Goal: Information Seeking & Learning: Learn about a topic

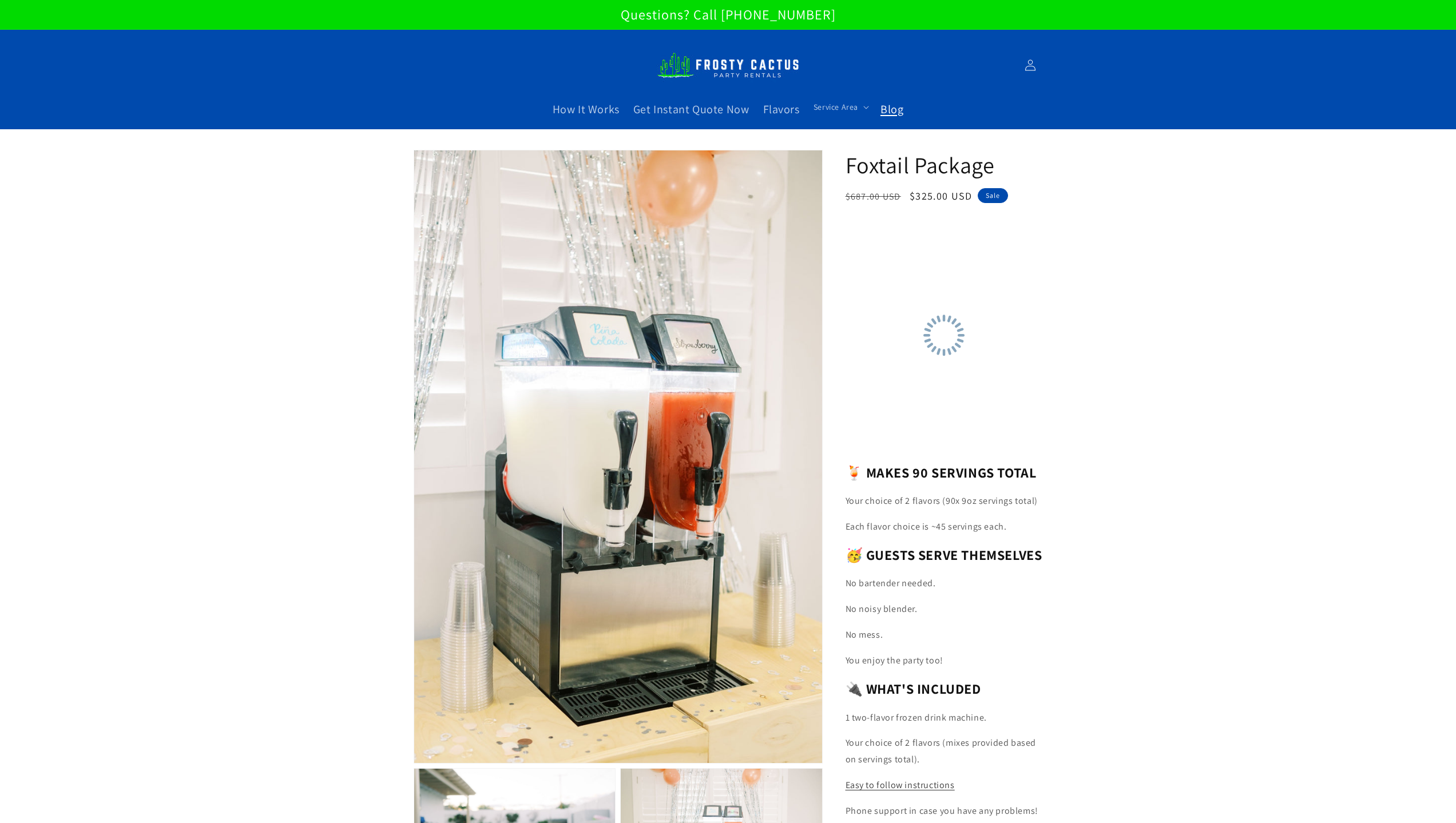
click at [888, 112] on span "Blog" at bounding box center [892, 109] width 23 height 15
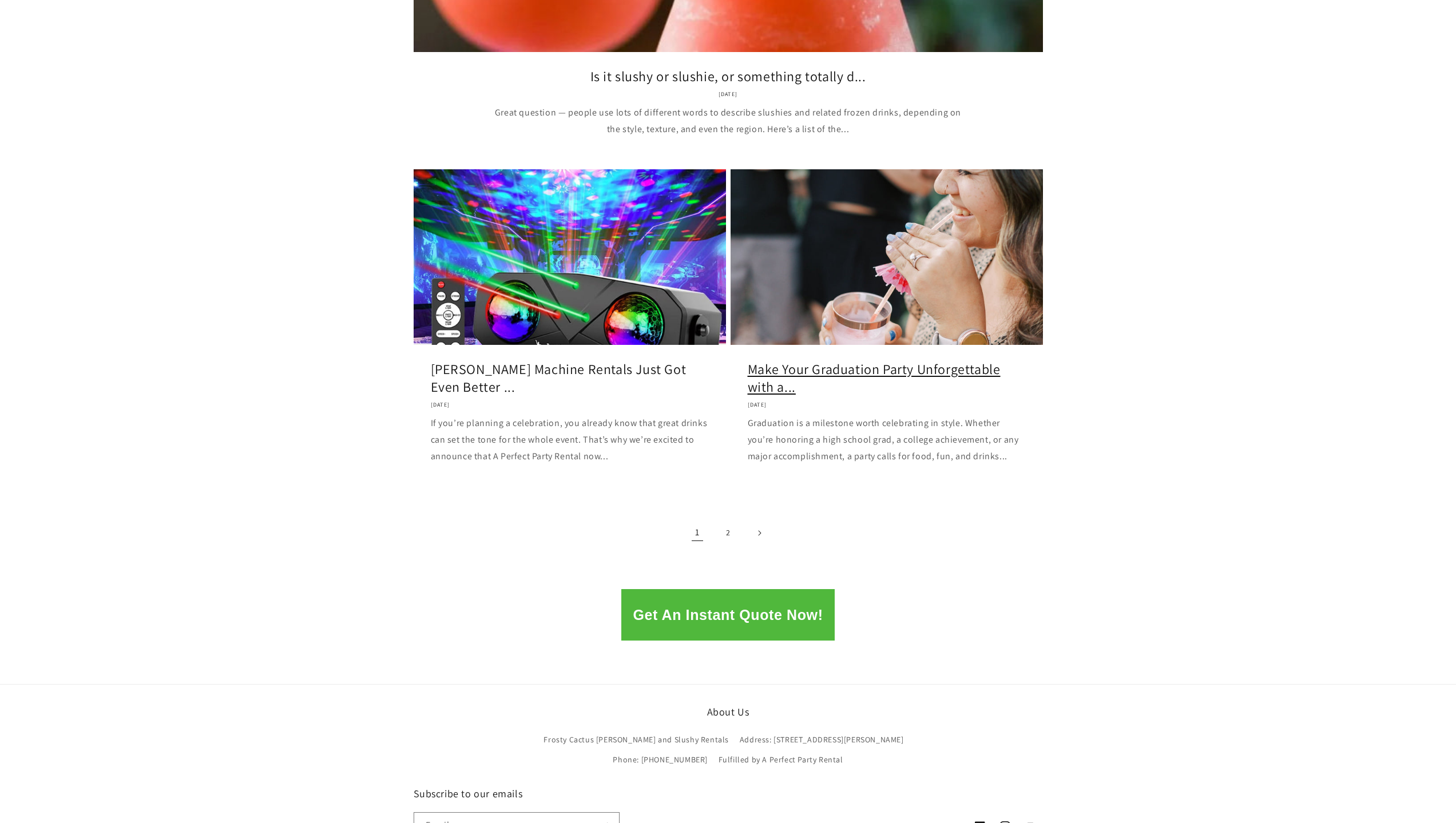
scroll to position [1258, 0]
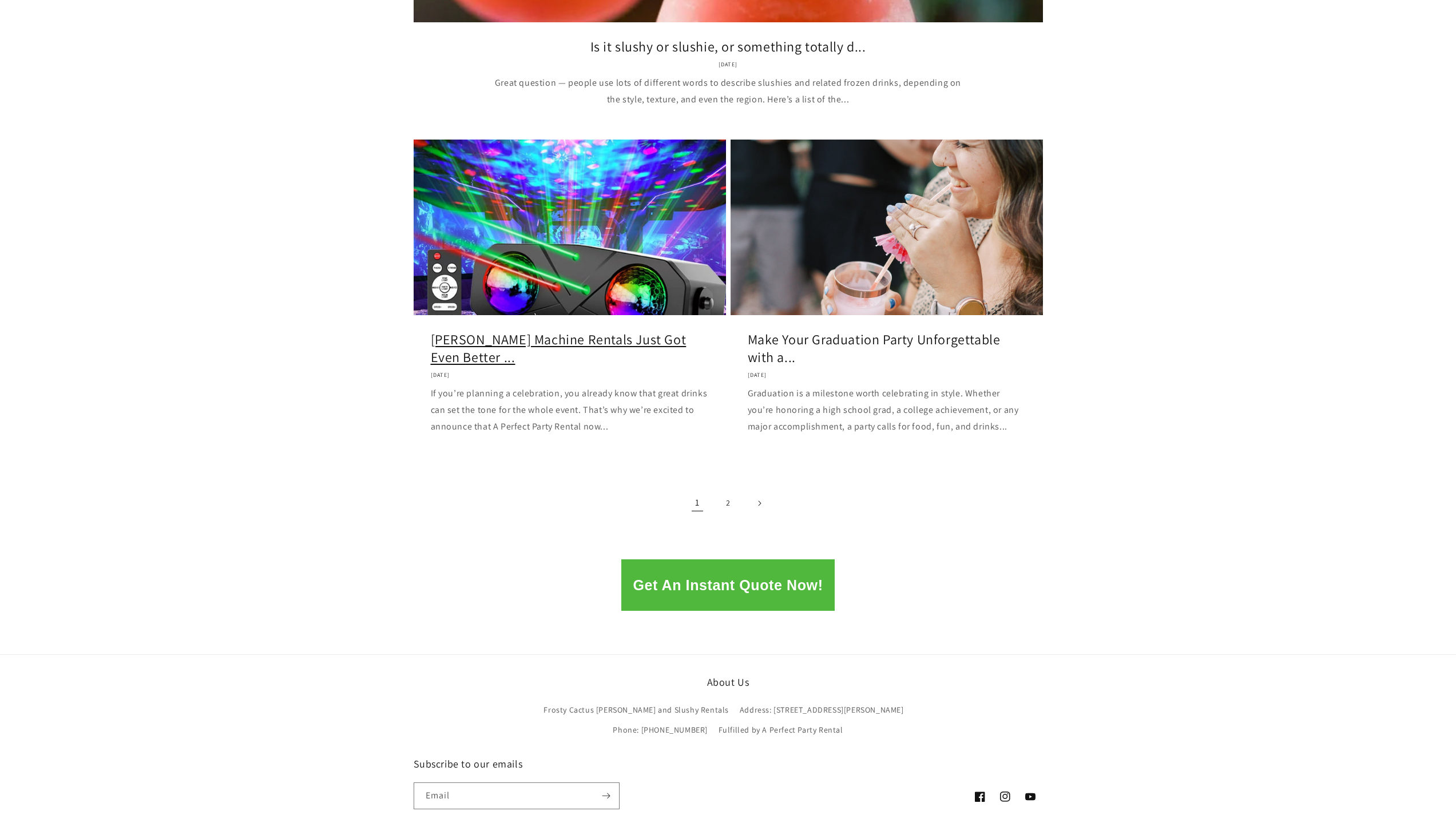
click at [555, 366] on link "Margarita Machine Rentals Just Got Even Better ..." at bounding box center [570, 348] width 278 height 36
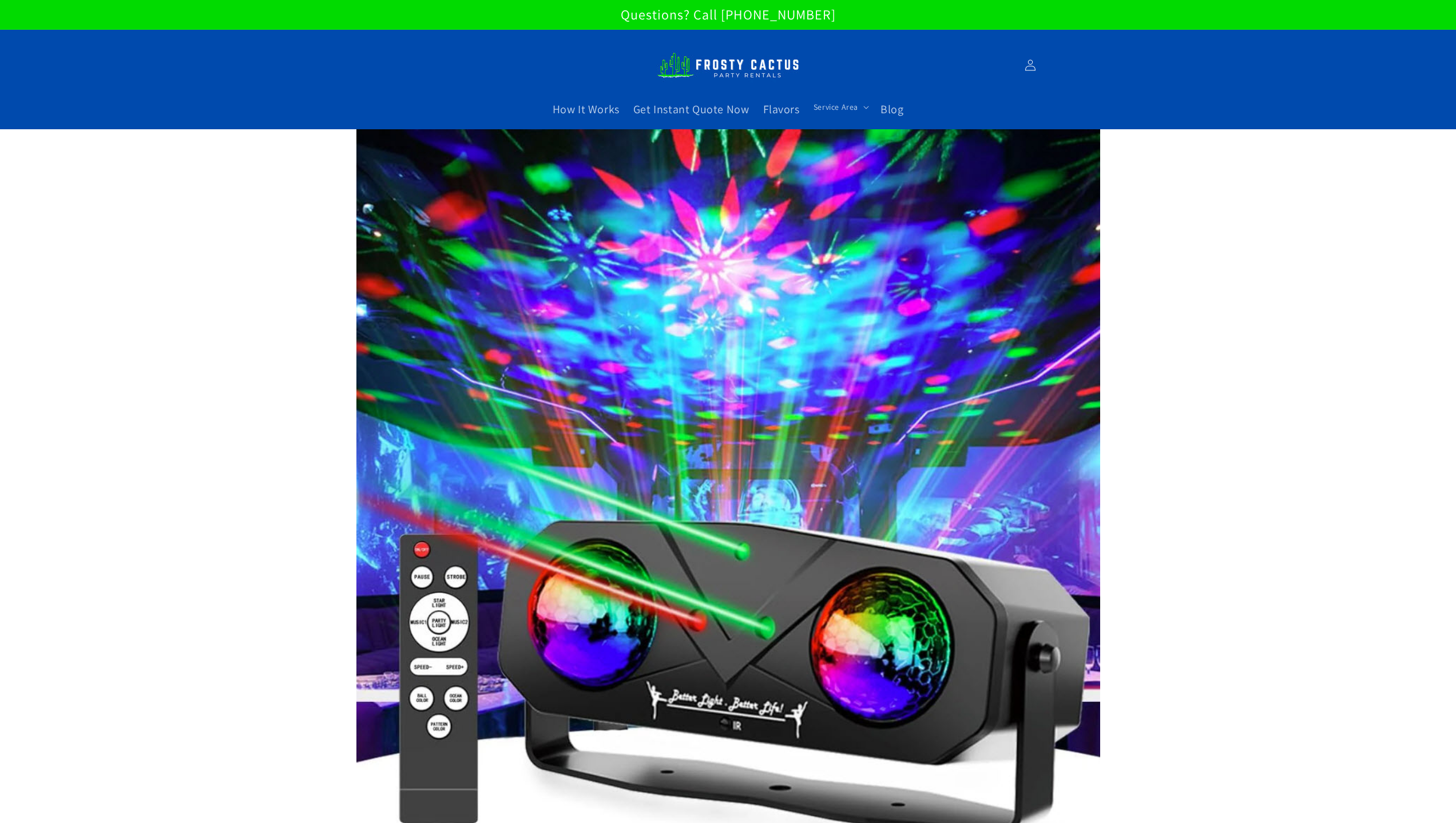
click at [793, 61] on img at bounding box center [728, 65] width 143 height 39
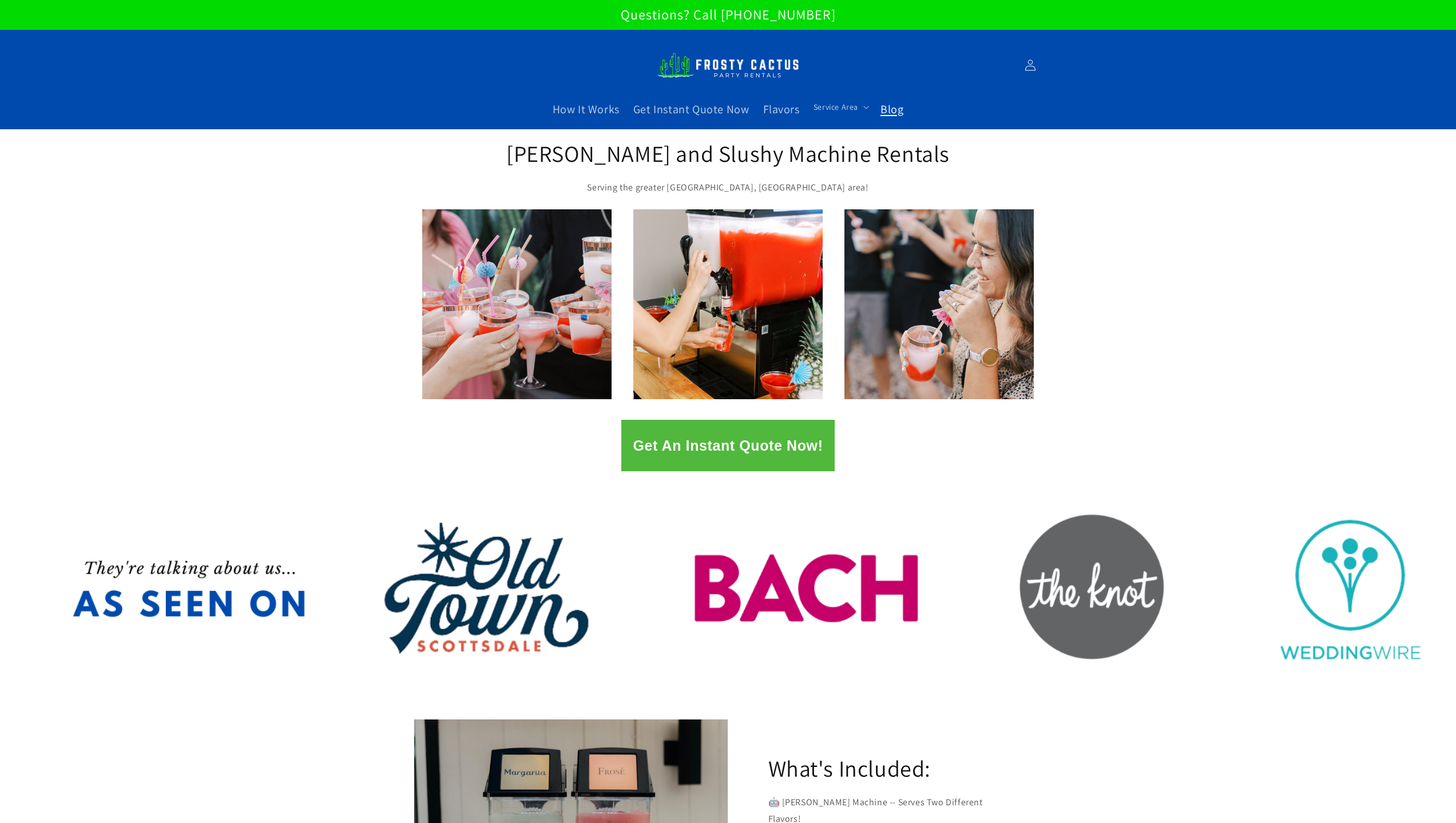
click at [900, 107] on span "Blog" at bounding box center [892, 109] width 23 height 15
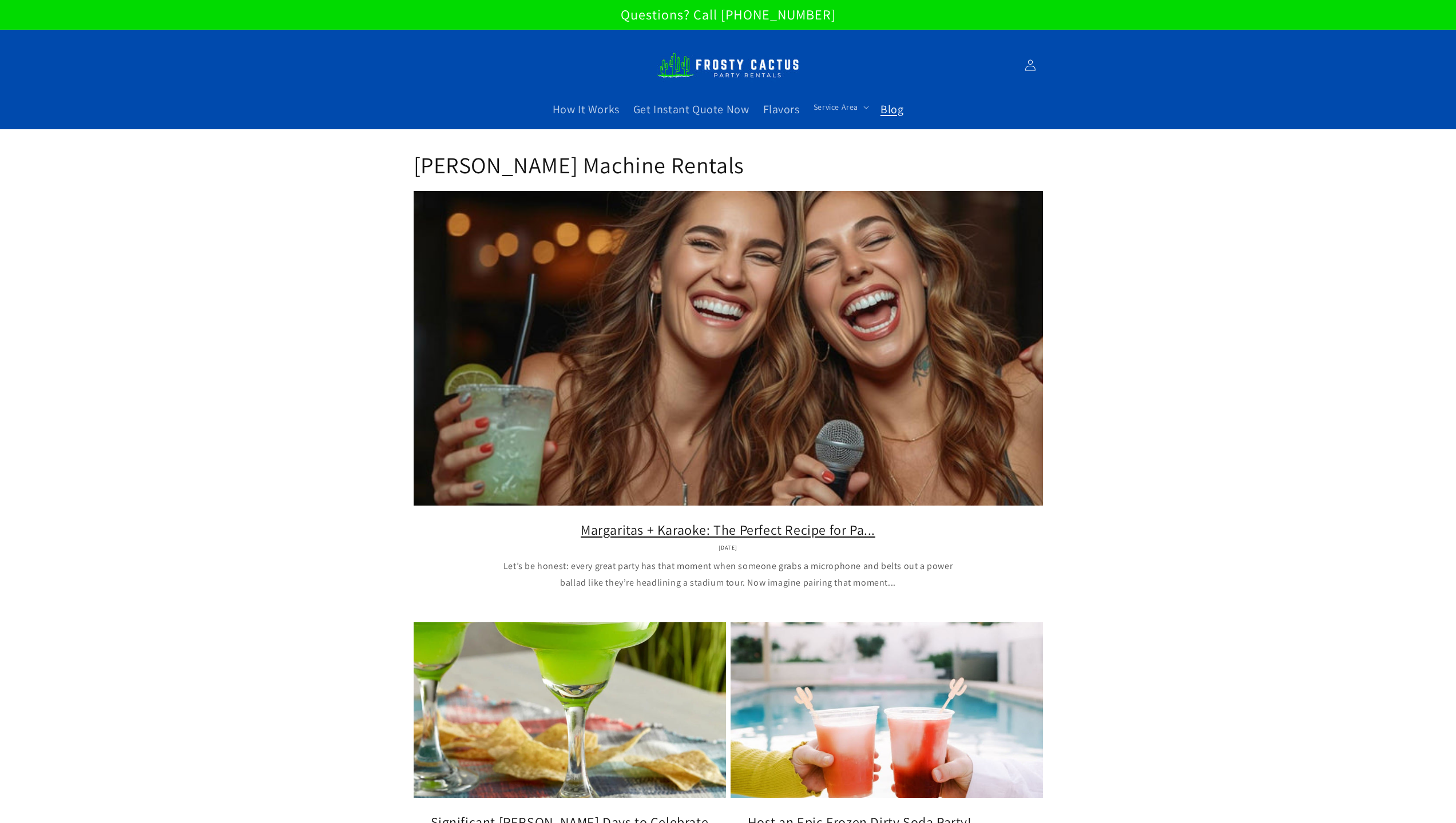
click at [941, 521] on link "Margaritas + Karaoke: The Perfect Recipe for Pa..." at bounding box center [728, 530] width 595 height 17
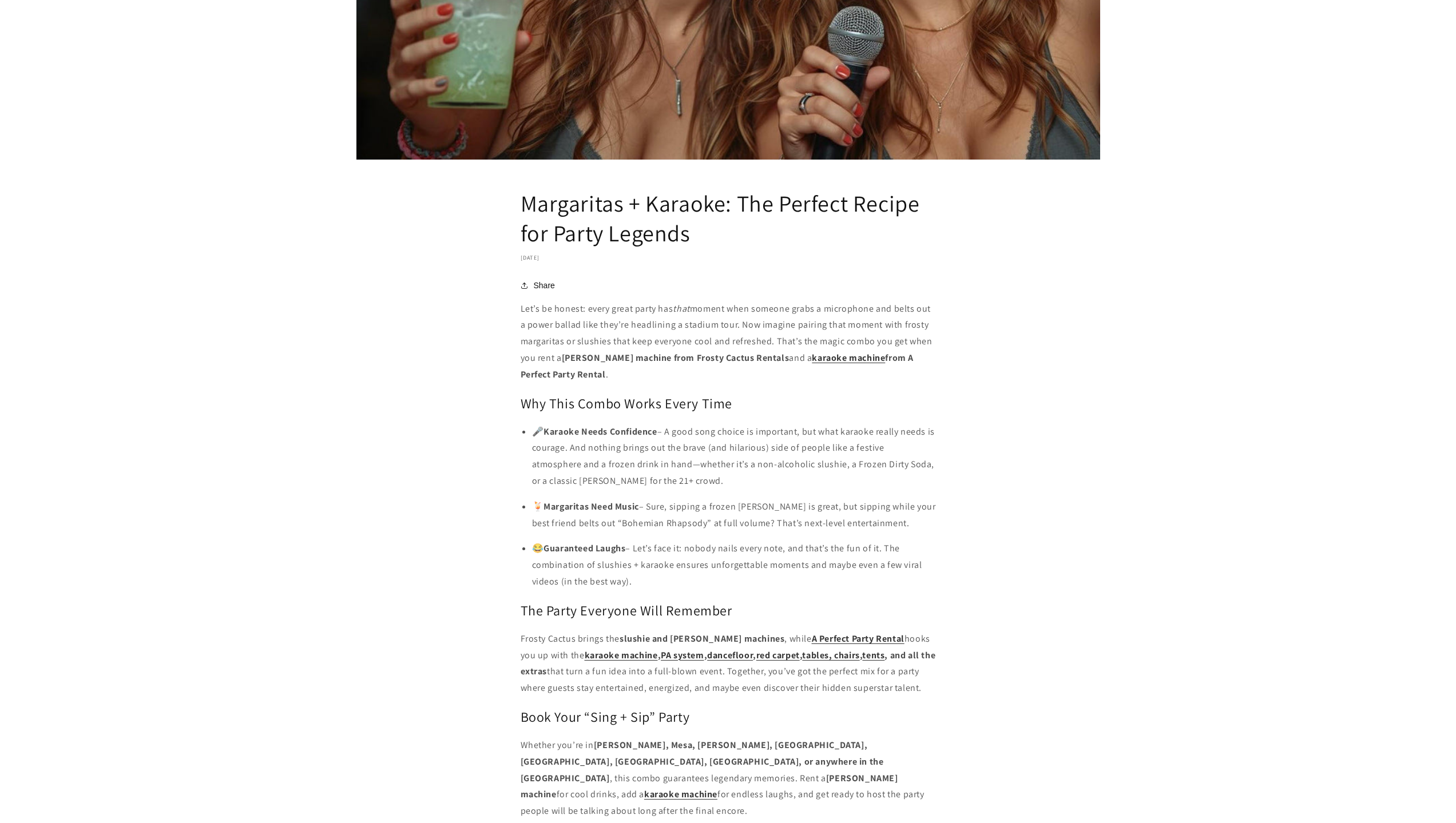
scroll to position [458, 0]
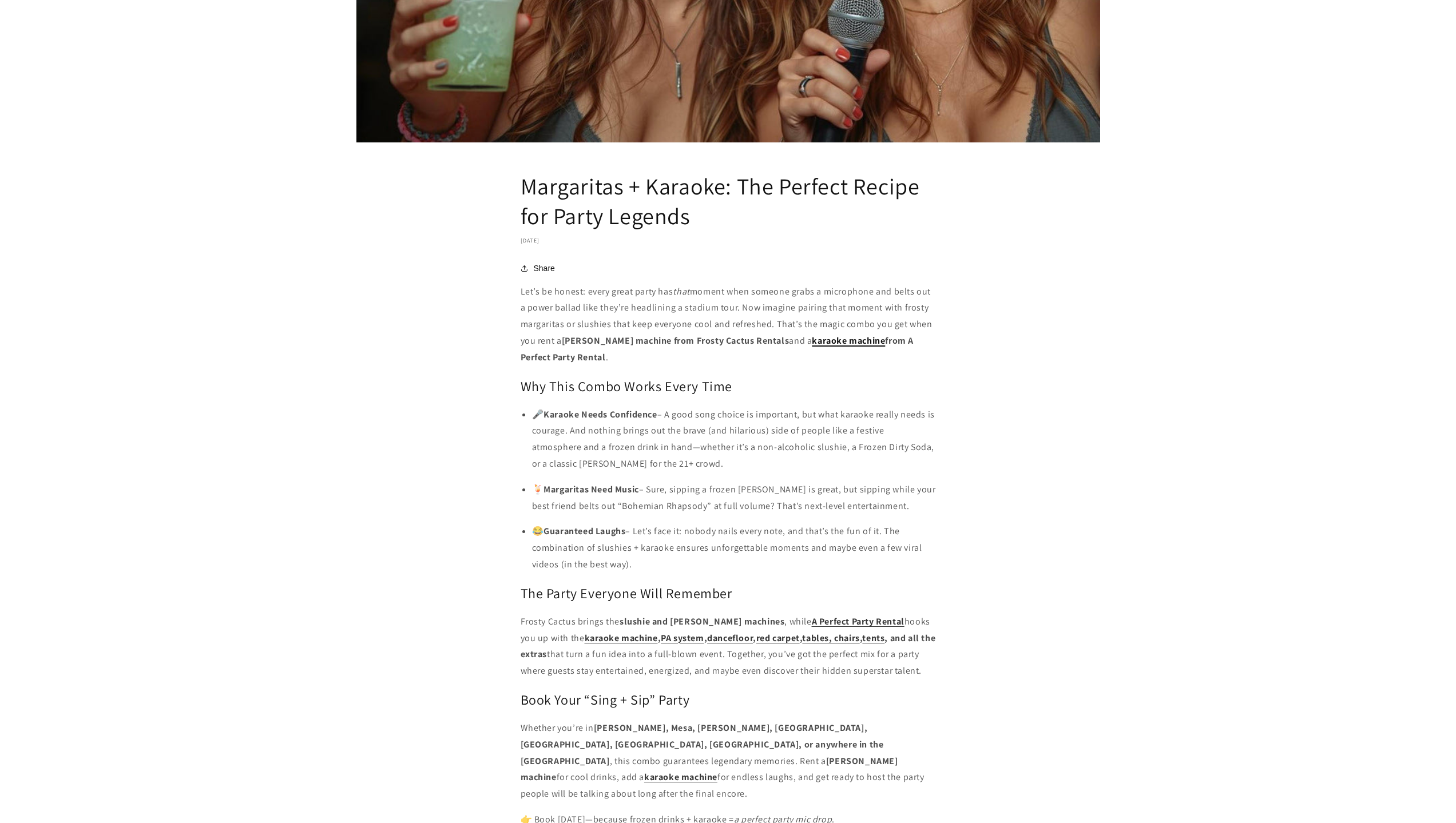
click at [853, 342] on link "karaoke machine" at bounding box center [848, 340] width 73 height 12
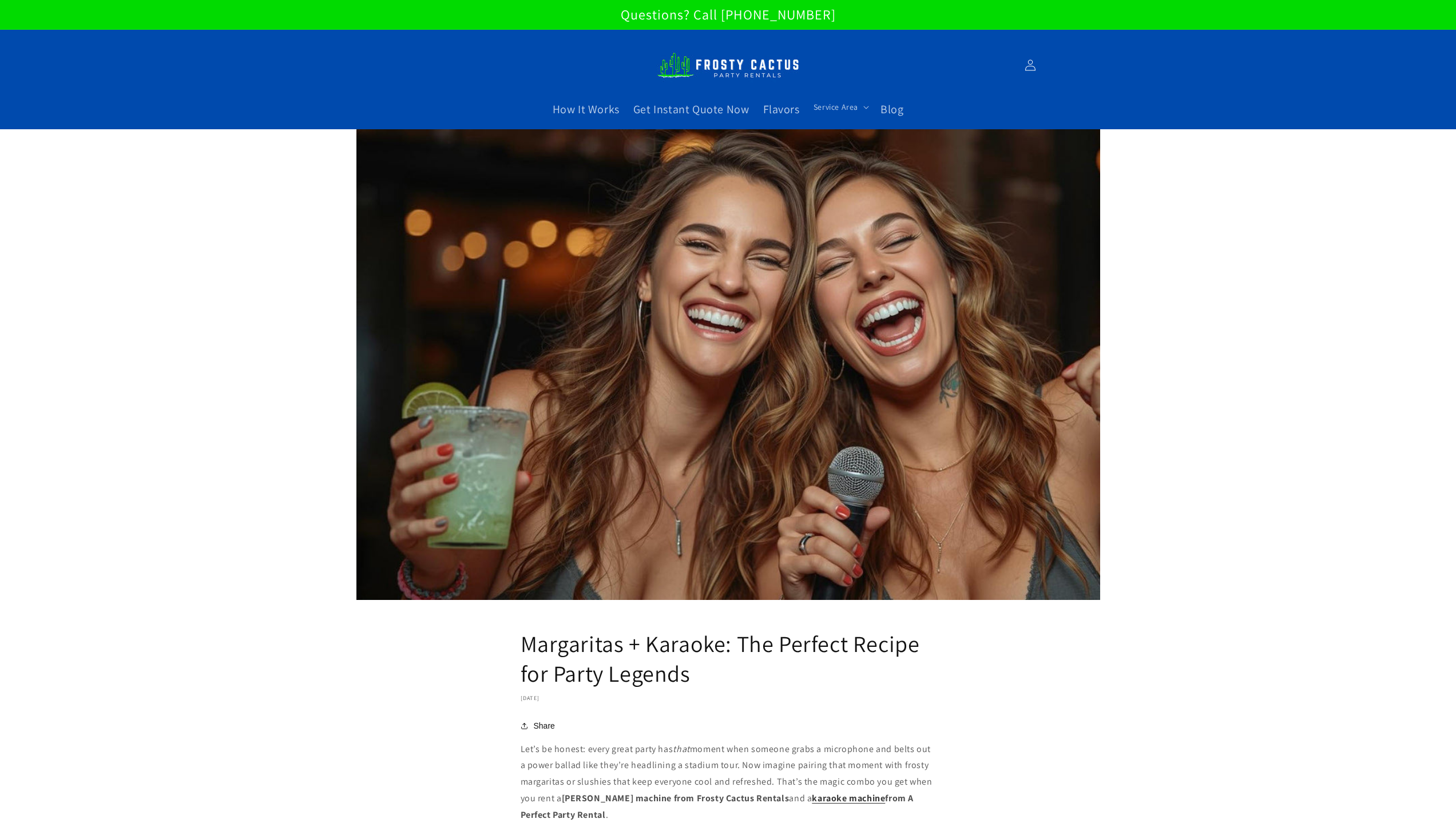
click at [1197, 293] on article "Margaritas + Karaoke: The Perfect Recipe for Party Legends October 2, 2025 Shar…" at bounding box center [728, 731] width 1456 height 1203
click at [893, 116] on span "Blog" at bounding box center [892, 109] width 23 height 15
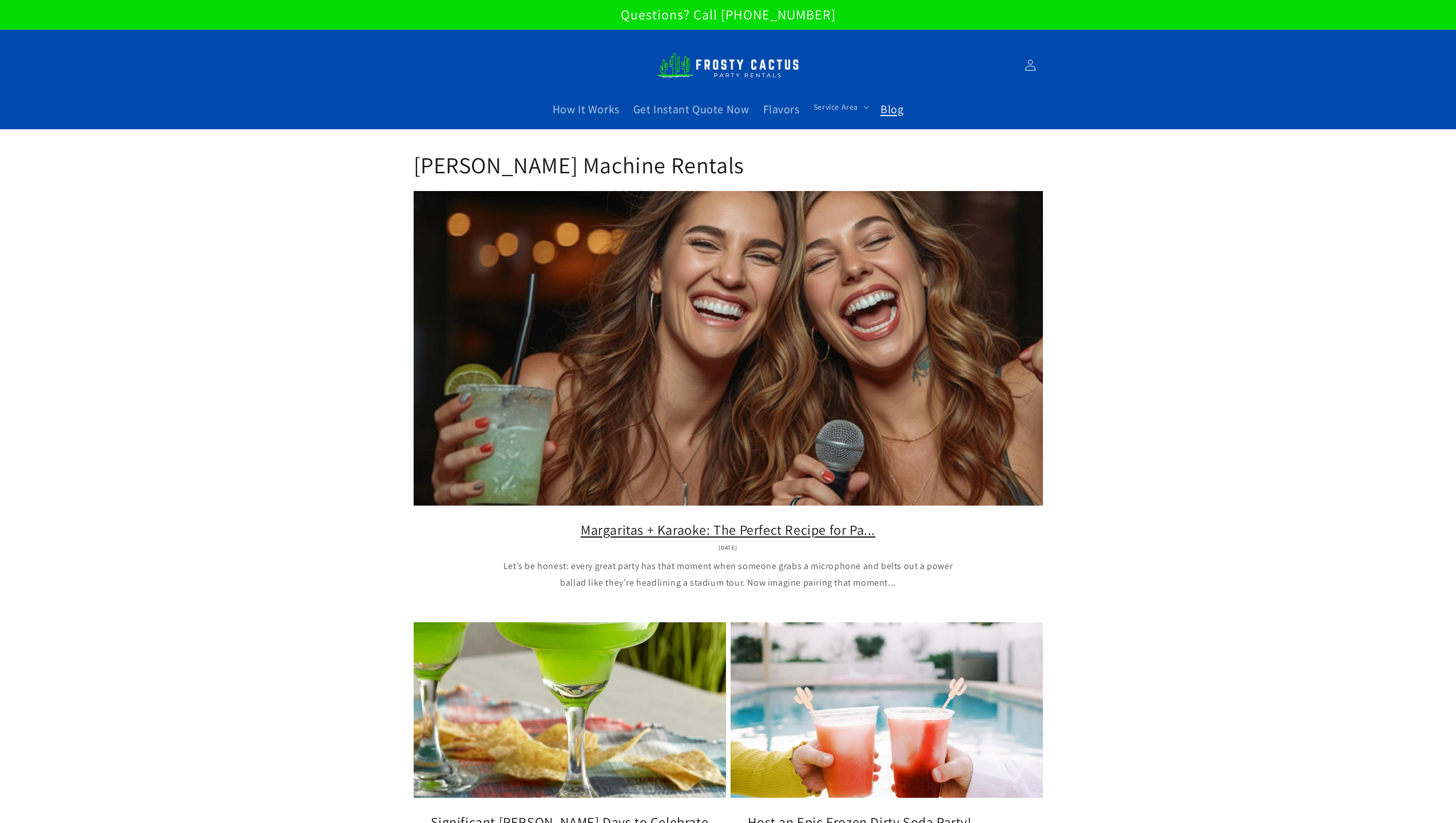
click at [840, 521] on link "Margaritas + Karaoke: The Perfect Recipe for Pa..." at bounding box center [728, 530] width 595 height 17
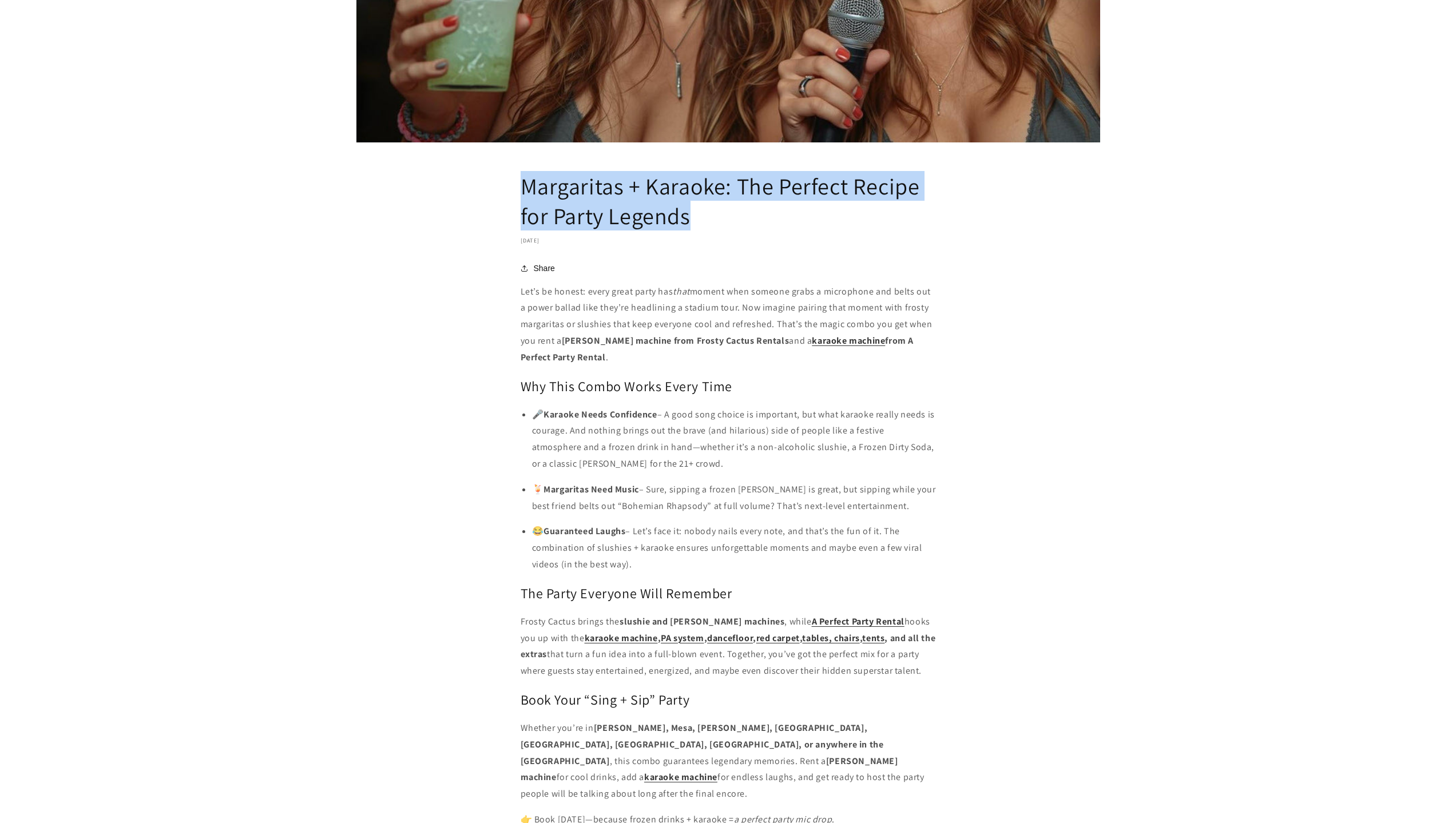
drag, startPoint x: 628, startPoint y: 220, endPoint x: 527, endPoint y: 190, distance: 105.4
click at [527, 190] on h1 "Margaritas + Karaoke: The Perfect Recipe for Party Legends" at bounding box center [728, 200] width 415 height 59
drag, startPoint x: 637, startPoint y: 564, endPoint x: 516, endPoint y: 298, distance: 292.2
click at [516, 298] on article "Margaritas + Karaoke: The Perfect Recipe for Party Legends October 2, 2025 Shar…" at bounding box center [728, 273] width 1456 height 1203
copy div "Let’s be honest: every great party has that moment when someone grabs a microph…"
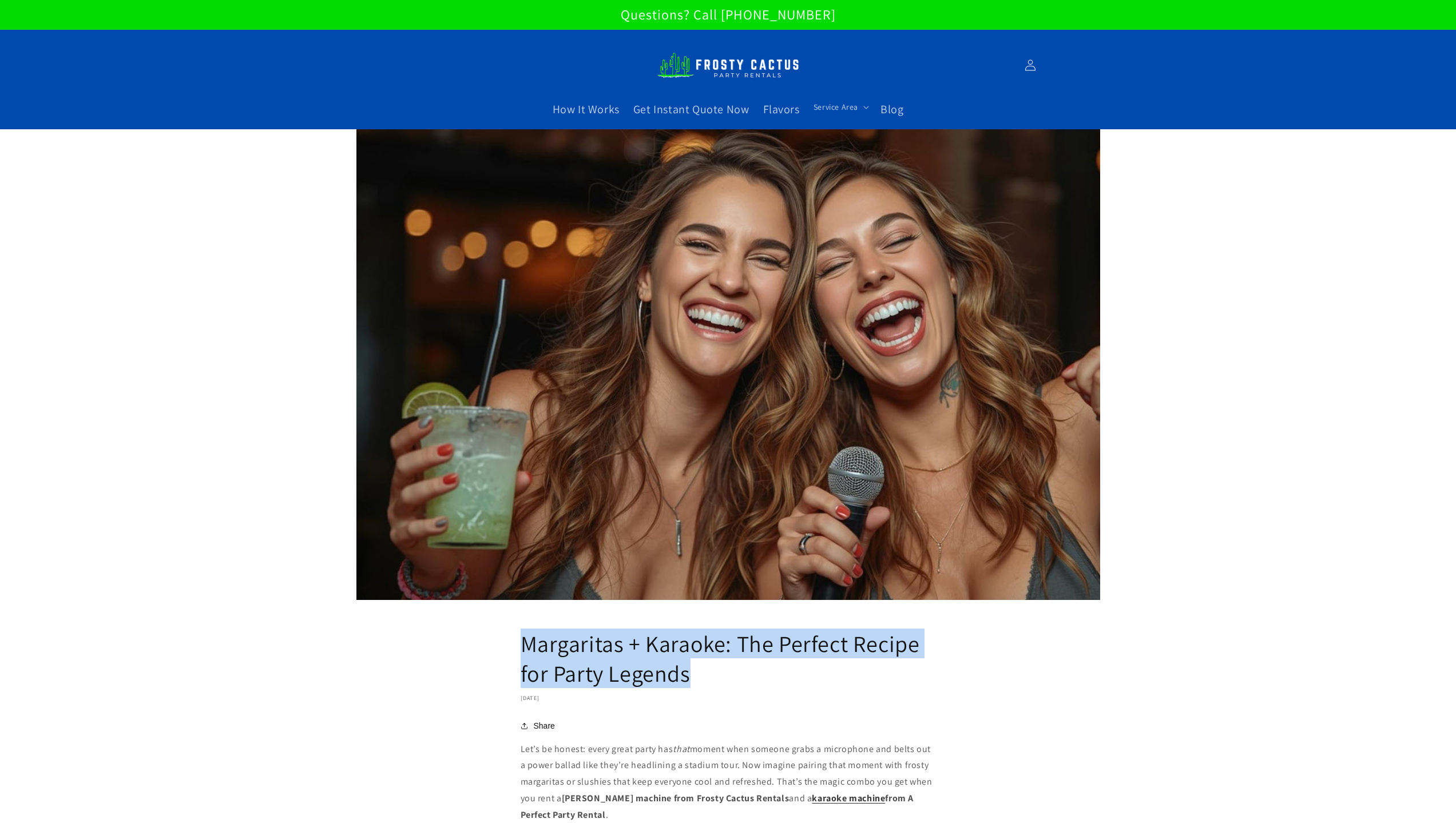
click at [735, 61] on img at bounding box center [728, 65] width 143 height 39
